Goal: Use online tool/utility: Utilize a website feature to perform a specific function

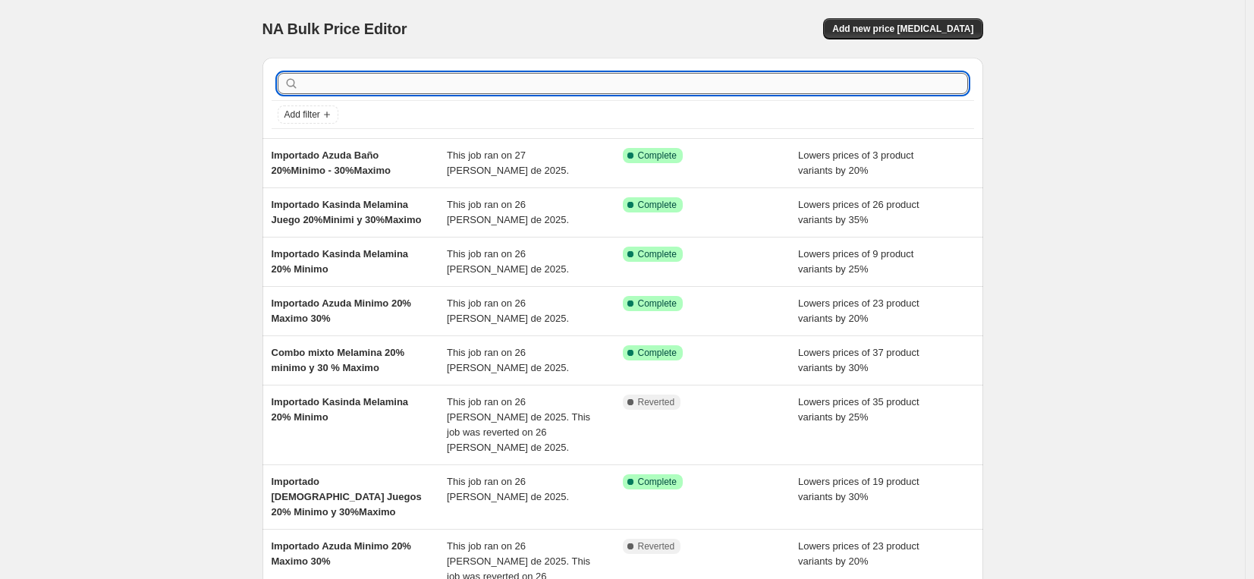
click at [585, 85] on input "text" at bounding box center [635, 83] width 666 height 21
type input "les potiers a"
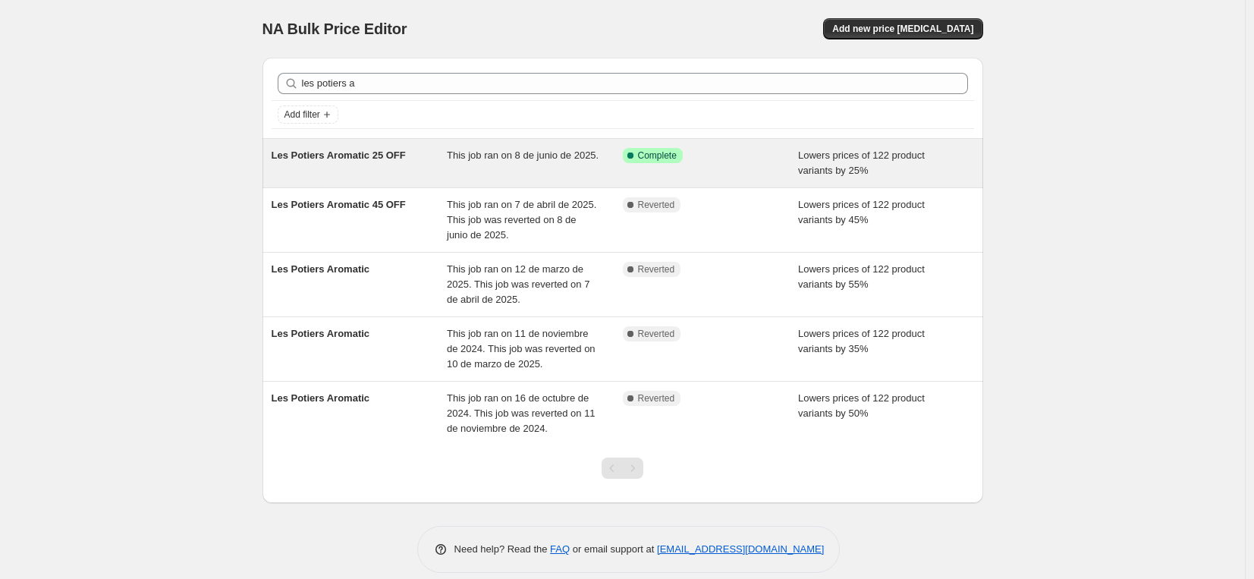
click at [354, 157] on span "Les Potiers Aromatic 25 OFF" at bounding box center [339, 154] width 134 height 11
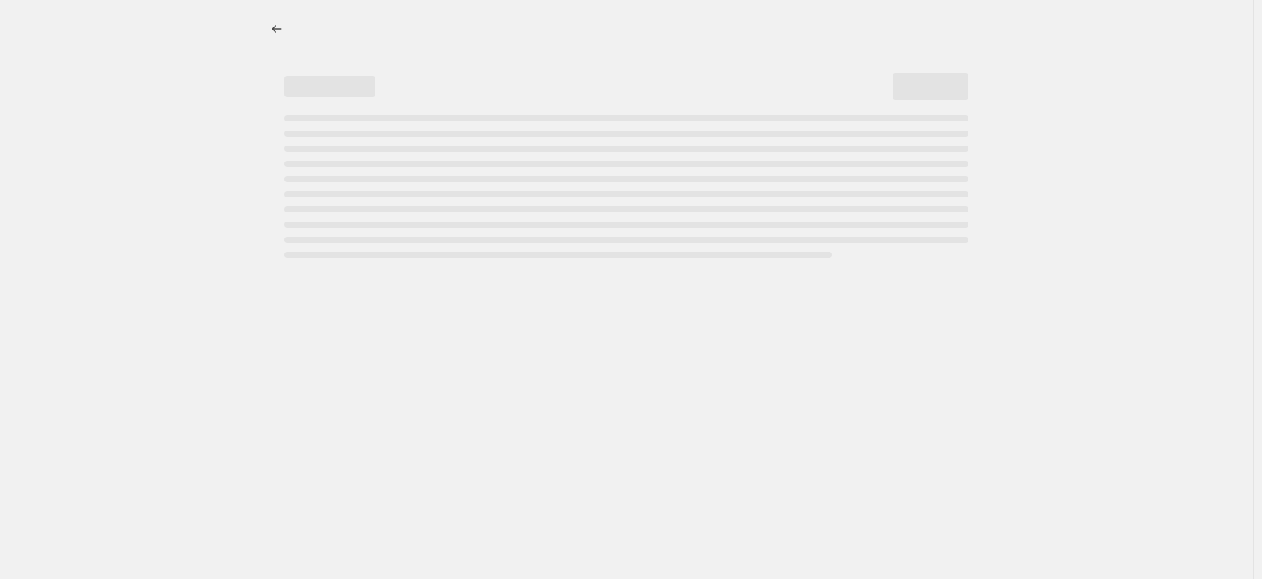
select select "percentage"
select select "vendor"
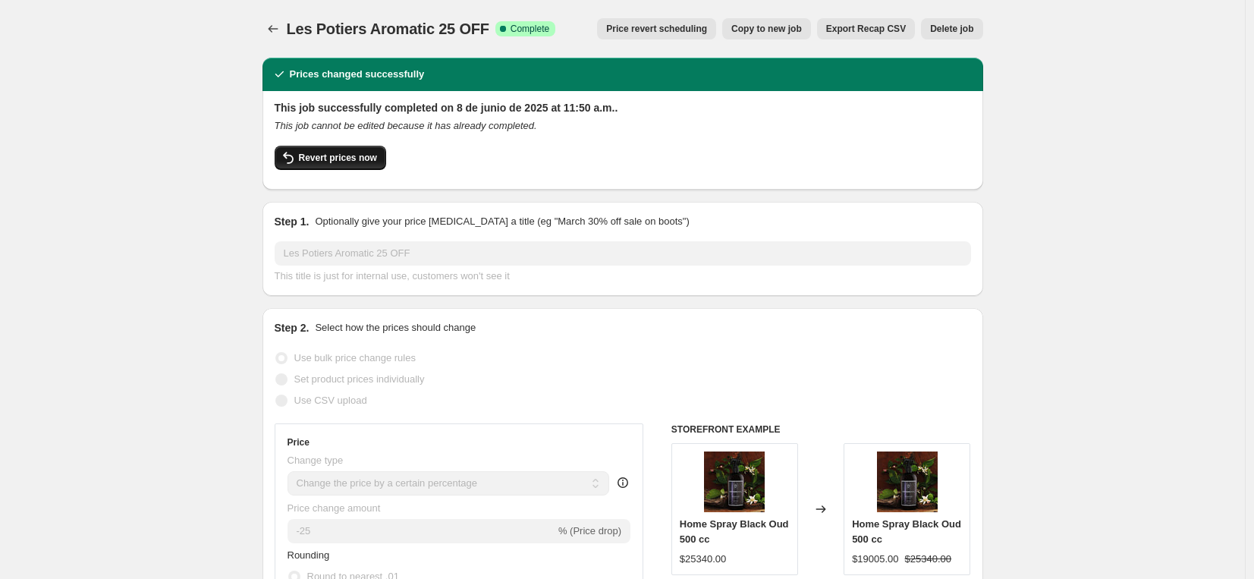
click at [324, 157] on span "Revert prices now" at bounding box center [338, 158] width 78 height 12
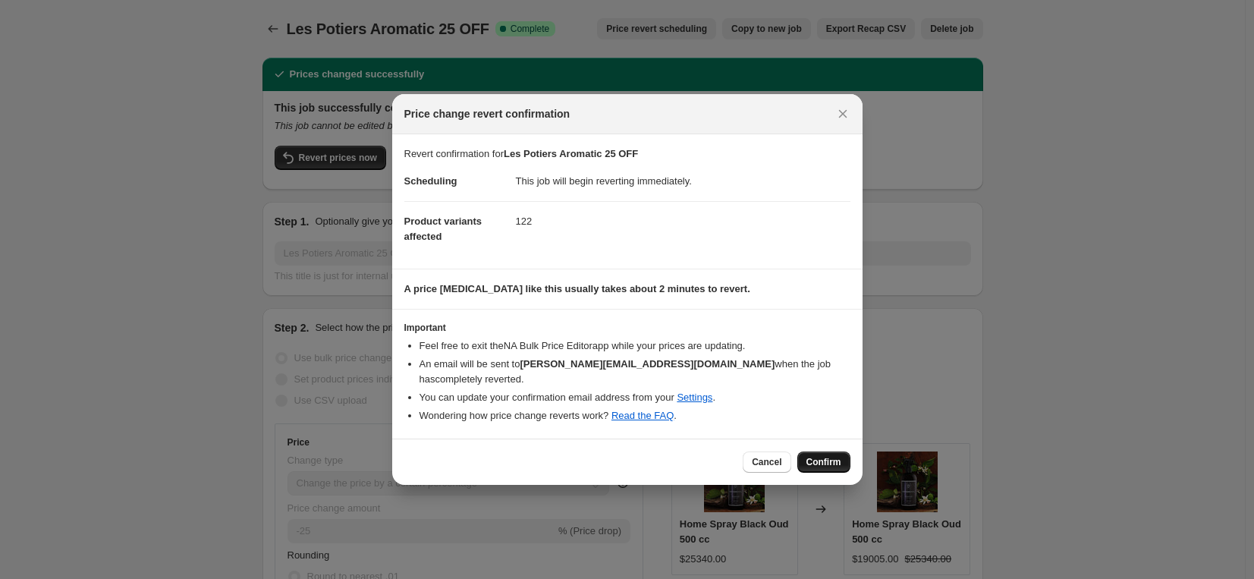
click at [815, 456] on span "Confirm" at bounding box center [823, 462] width 35 height 12
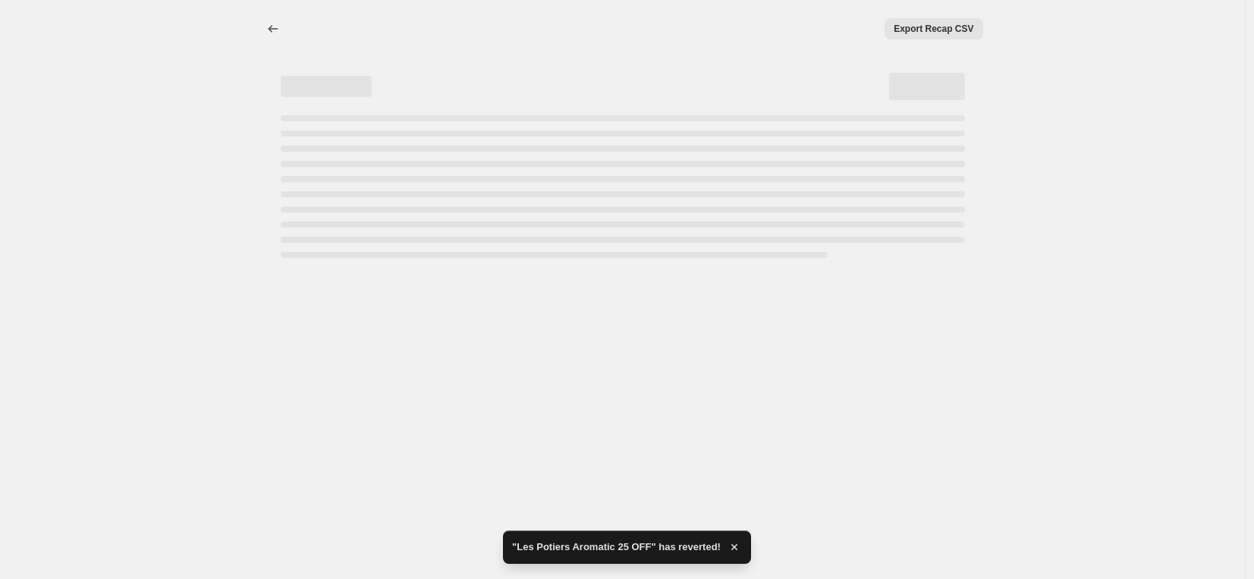
select select "percentage"
select select "vendor"
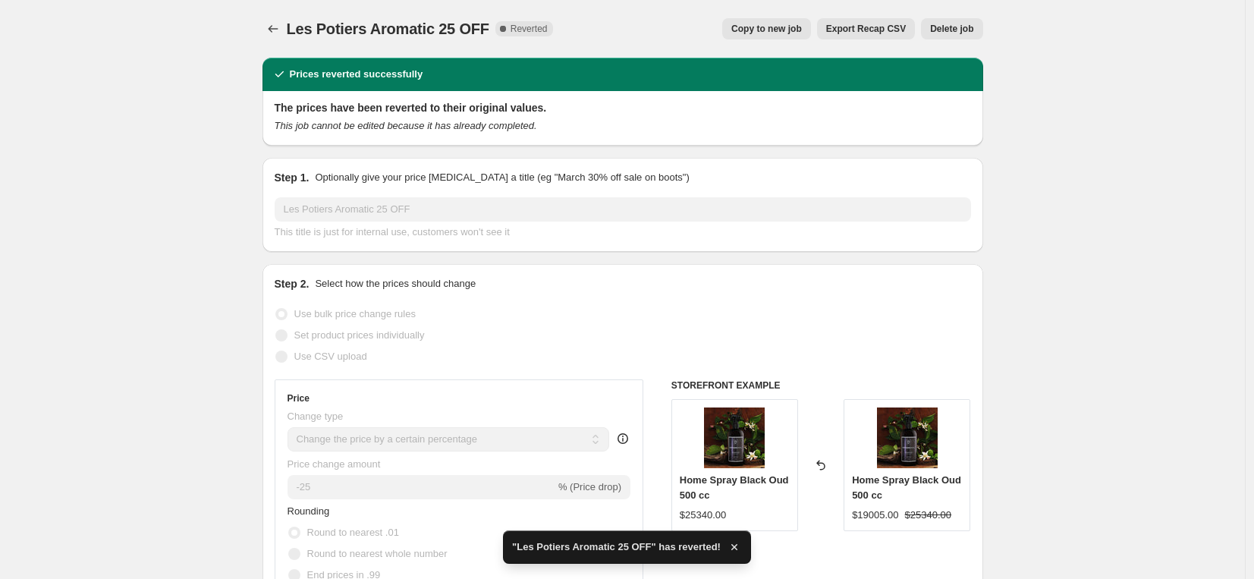
click at [747, 33] on span "Copy to new job" at bounding box center [766, 29] width 71 height 12
select select "percentage"
select select "vendor"
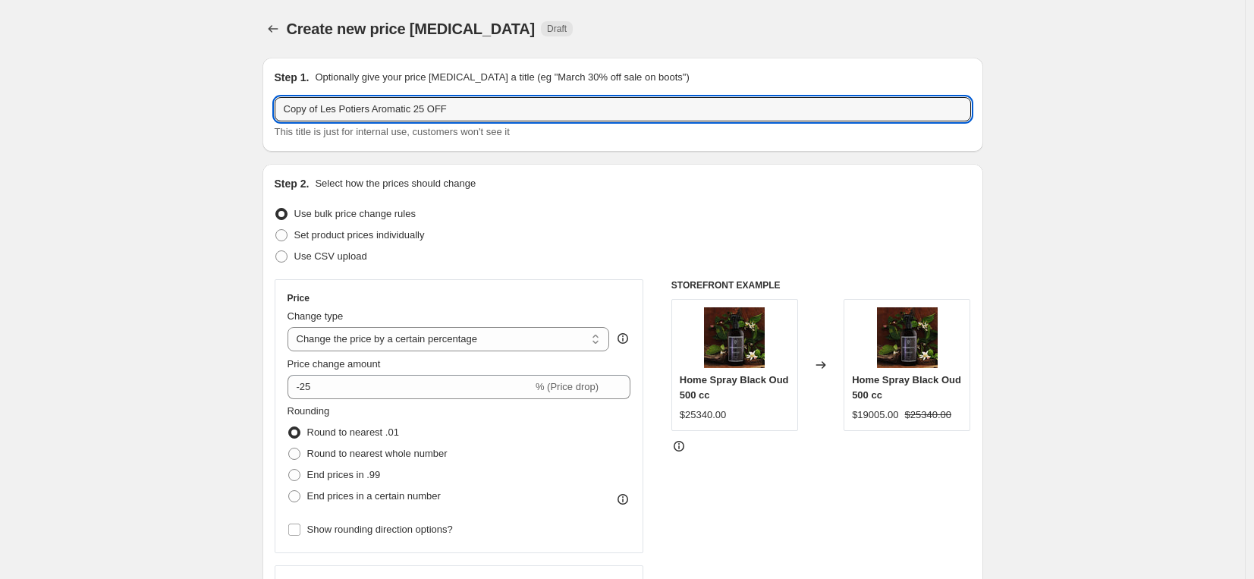
drag, startPoint x: 325, startPoint y: 112, endPoint x: 252, endPoint y: 117, distance: 73.7
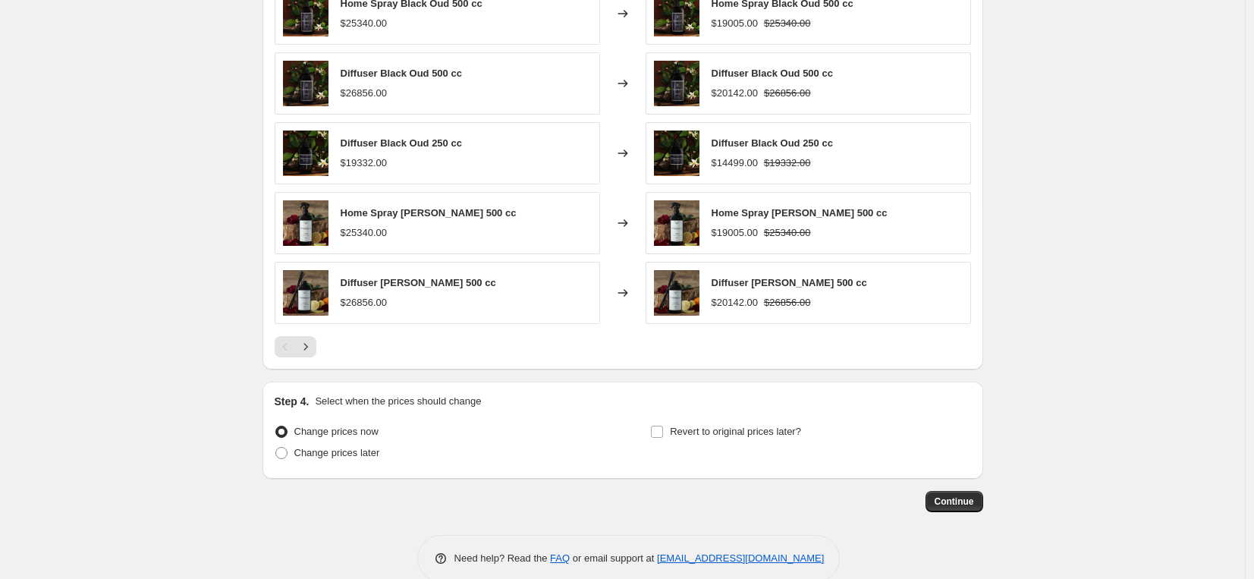
scroll to position [1108, 0]
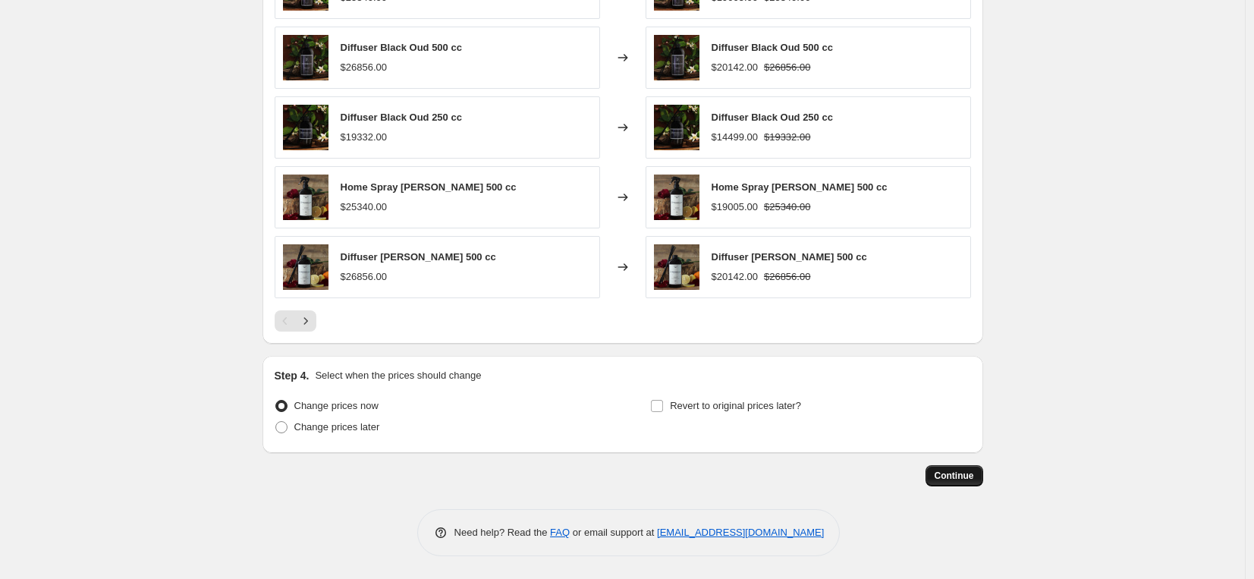
type input "Les Potiers Aromatic 25 OFF"
click at [954, 470] on span "Continue" at bounding box center [954, 476] width 39 height 12
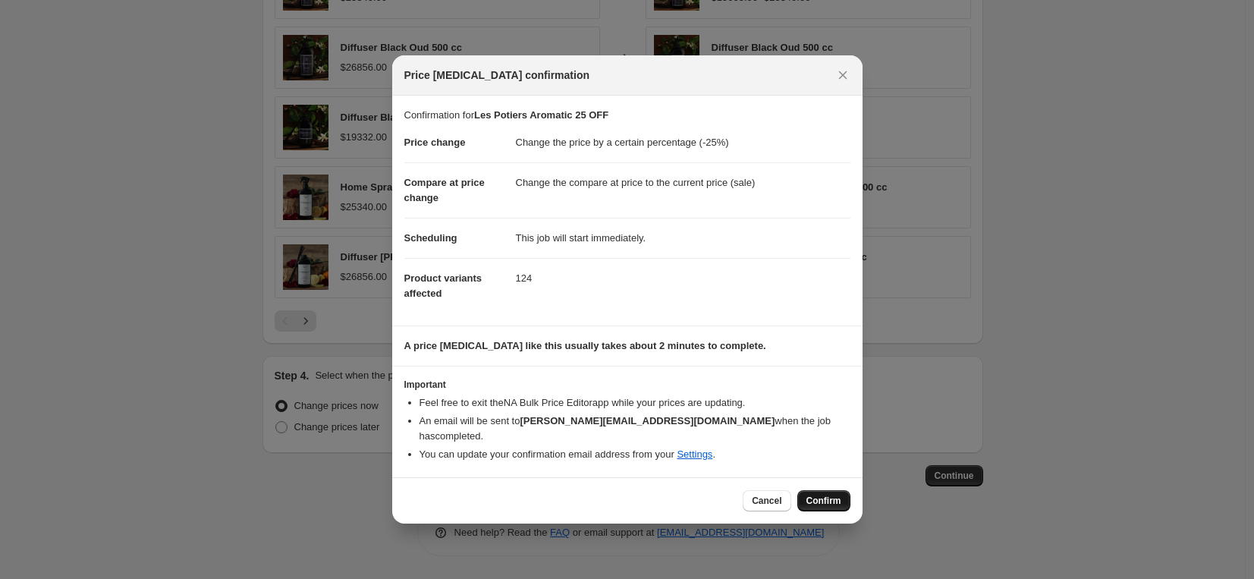
click at [817, 497] on span "Confirm" at bounding box center [823, 501] width 35 height 12
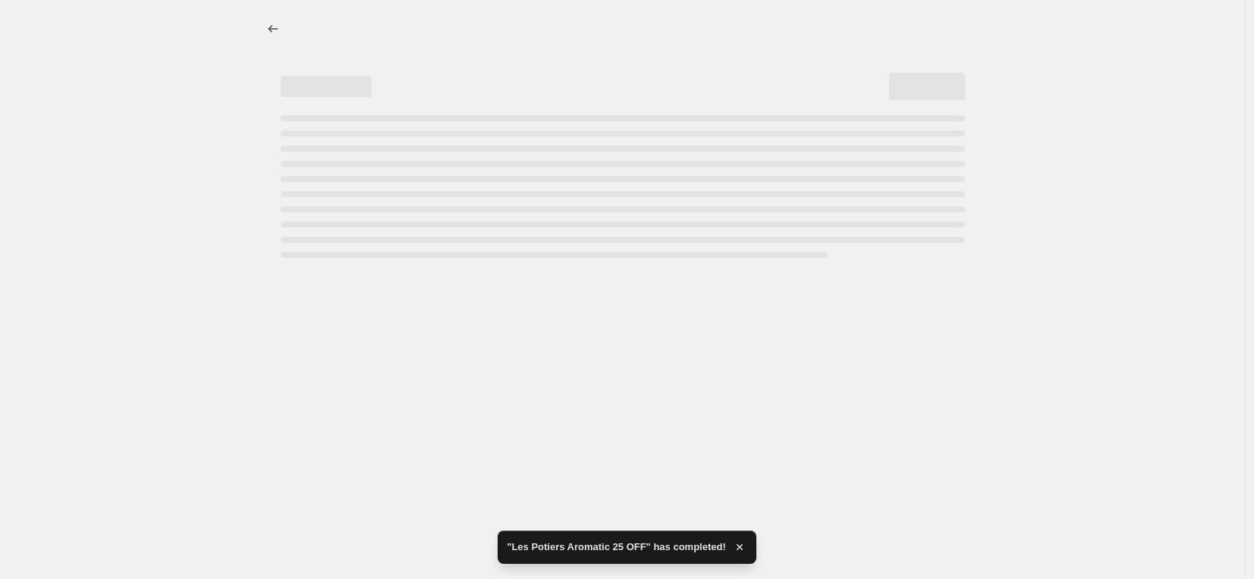
select select "percentage"
select select "vendor"
